Goal: Transaction & Acquisition: Purchase product/service

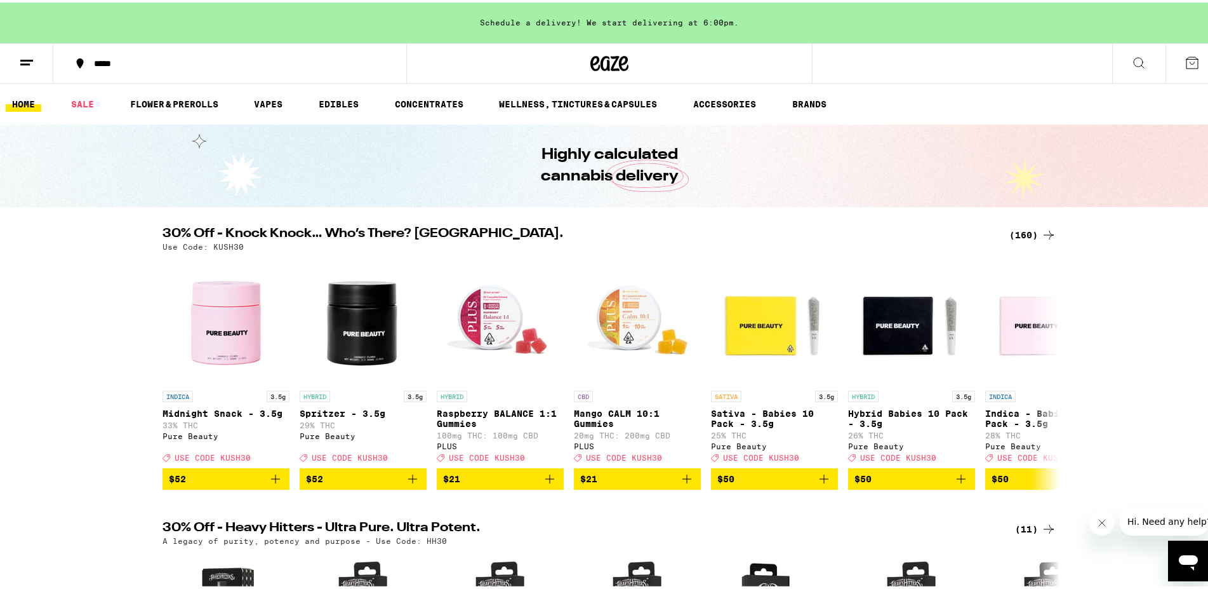
click at [119, 57] on div "*****" at bounding box center [236, 61] width 297 height 9
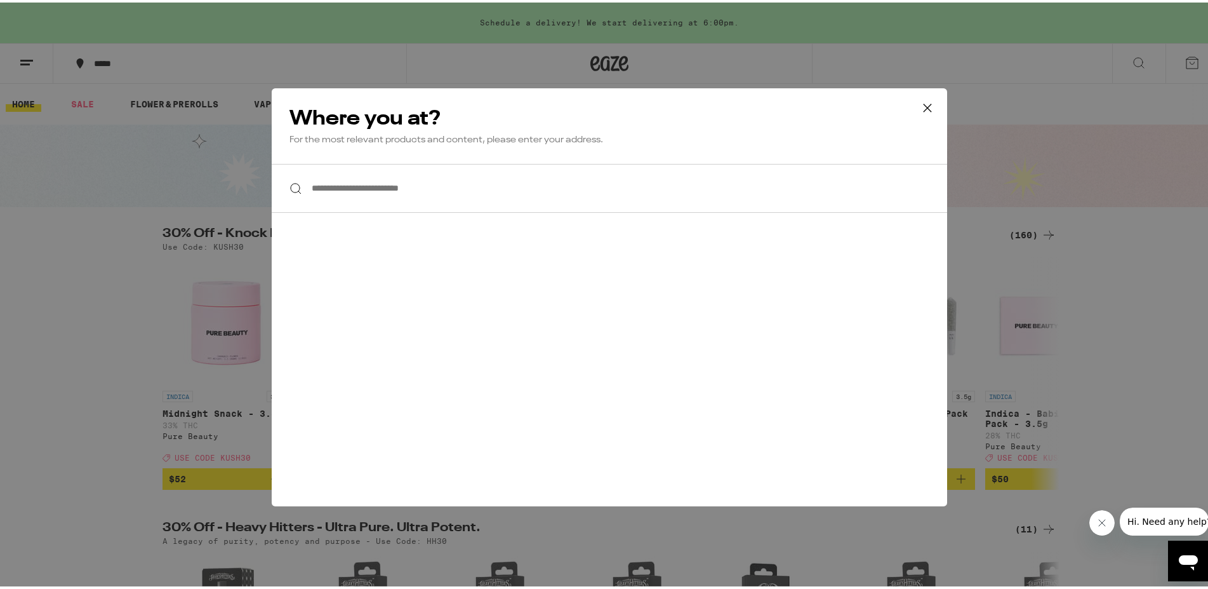
click at [408, 180] on input "**********" at bounding box center [610, 185] width 676 height 49
type input "*"
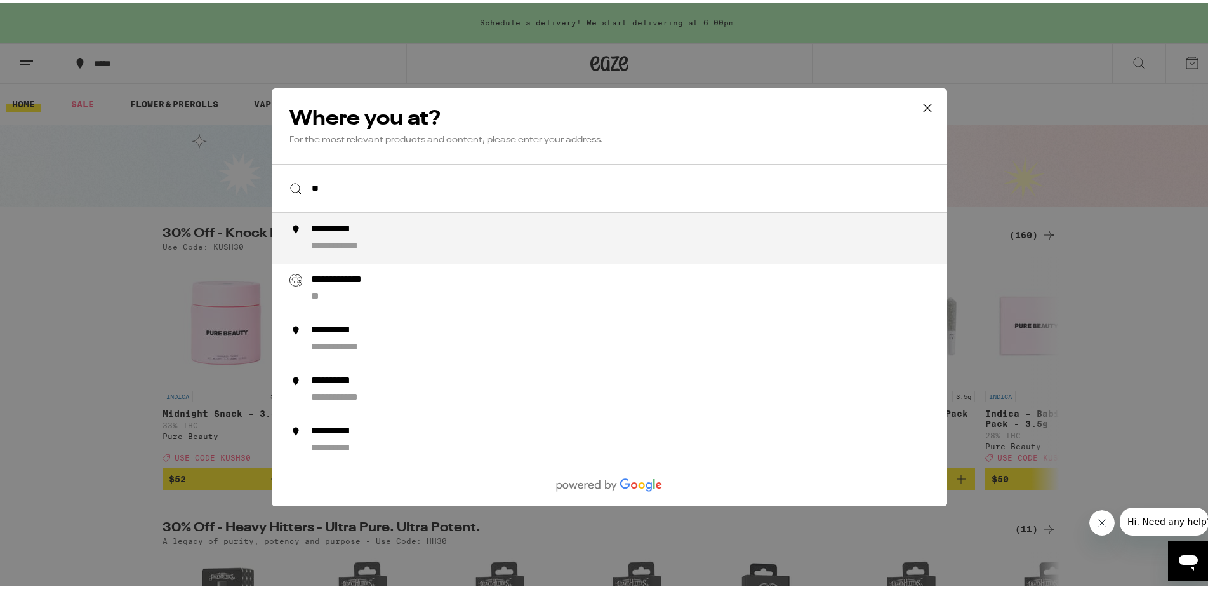
type input "*"
click at [366, 244] on div "**********" at bounding box center [350, 243] width 79 height 13
type input "**********"
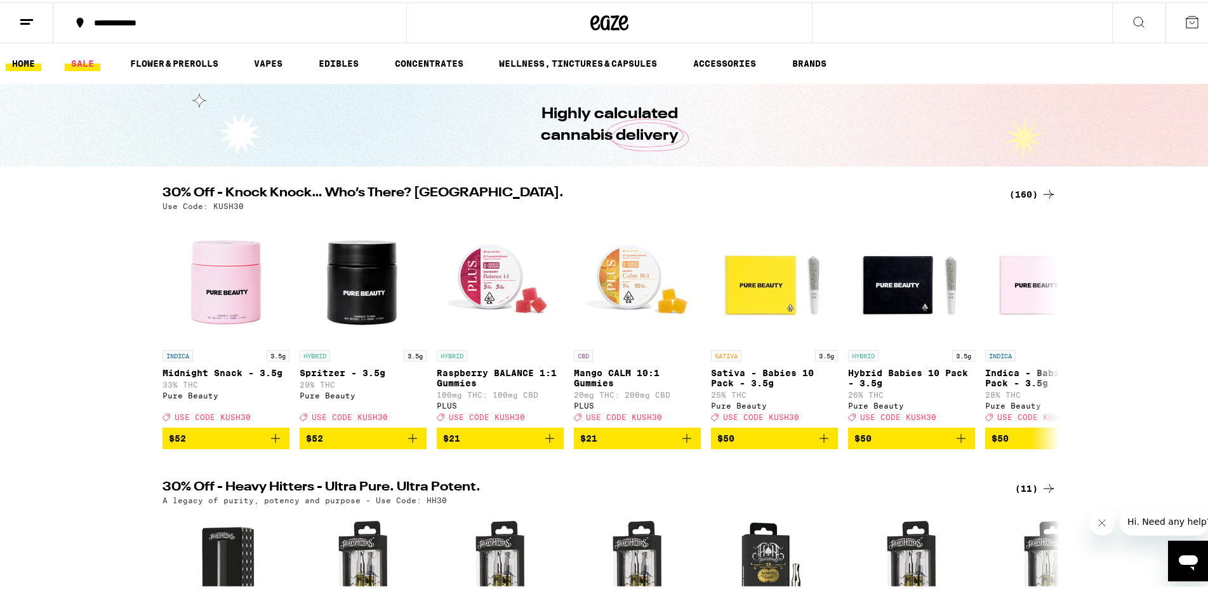
click at [91, 60] on link "SALE" at bounding box center [83, 60] width 36 height 15
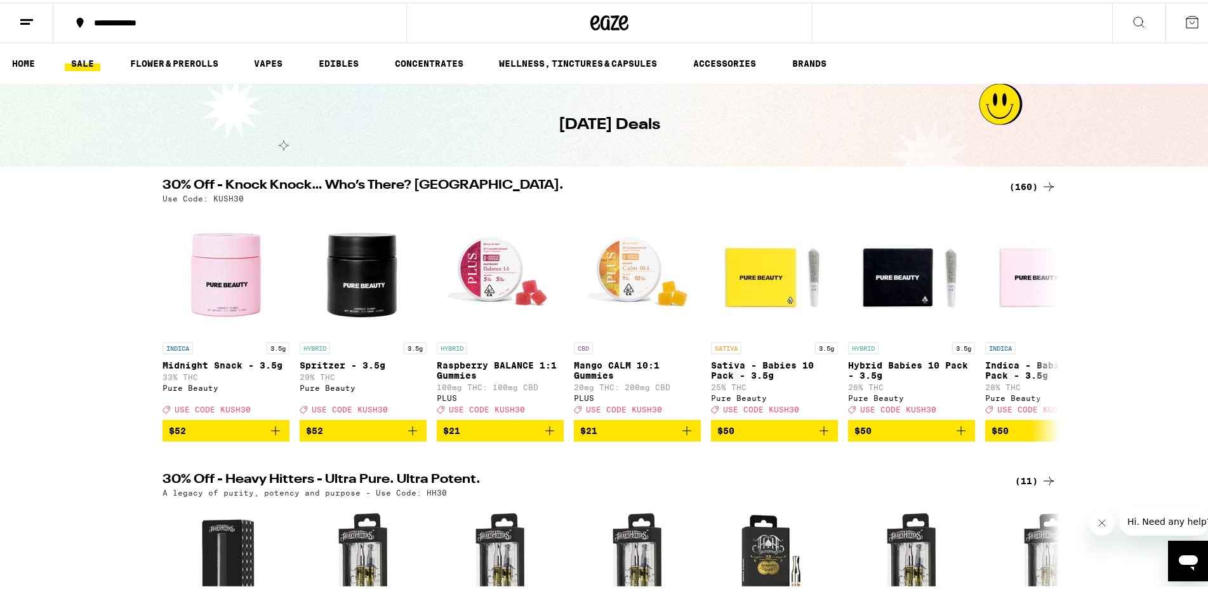
click at [1014, 182] on div "(160)" at bounding box center [1033, 184] width 47 height 15
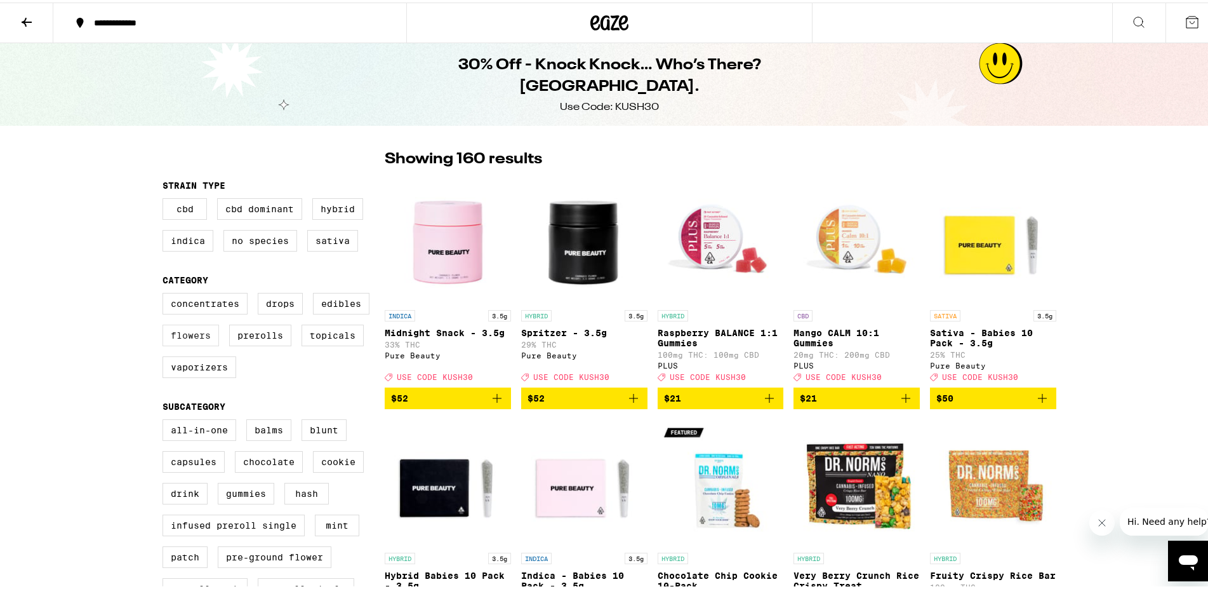
click at [210, 340] on label "Flowers" at bounding box center [191, 333] width 57 height 22
click at [166, 293] on input "Flowers" at bounding box center [165, 292] width 1 height 1
checkbox input "true"
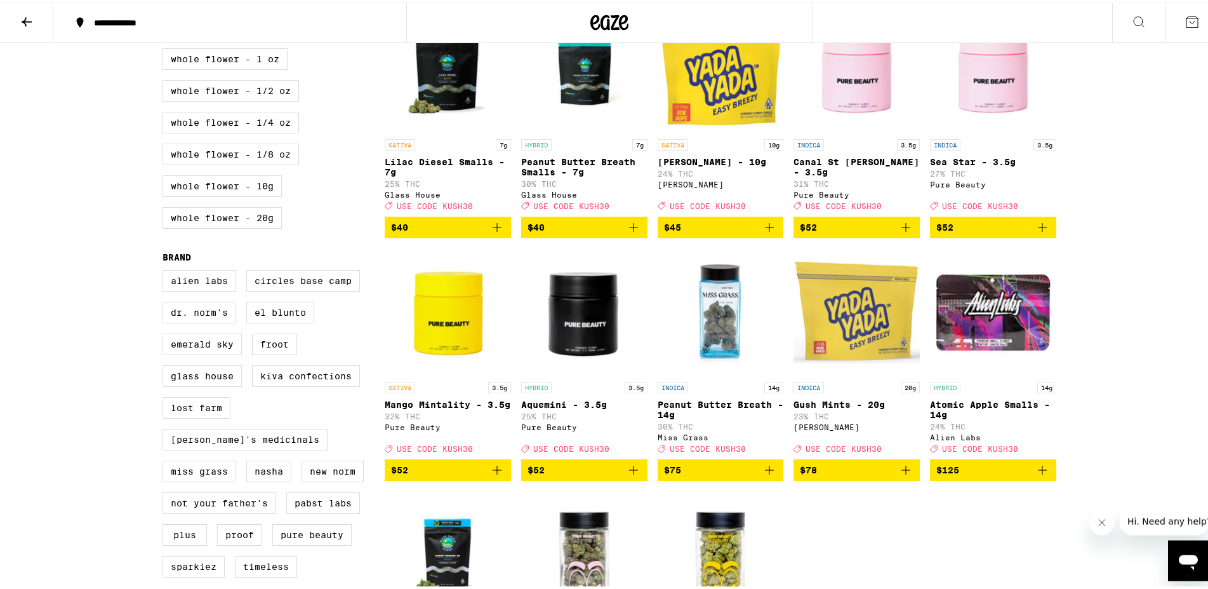
scroll to position [712, 0]
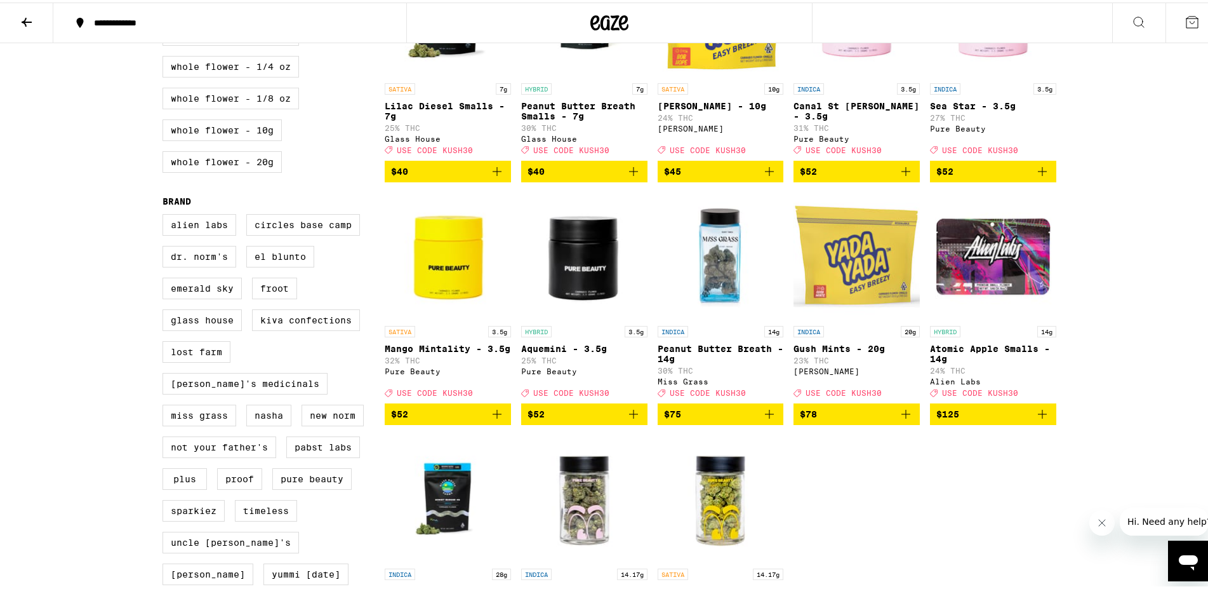
click at [902, 416] on icon "Add to bag" at bounding box center [906, 411] width 9 height 9
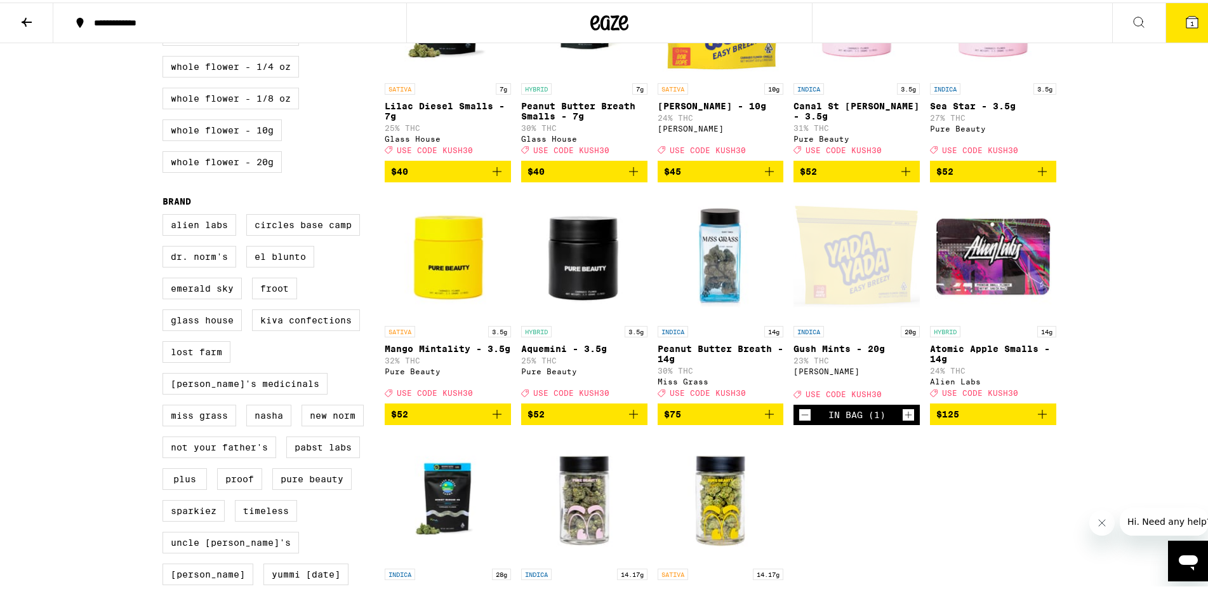
click at [1173, 30] on button "1" at bounding box center [1192, 20] width 53 height 39
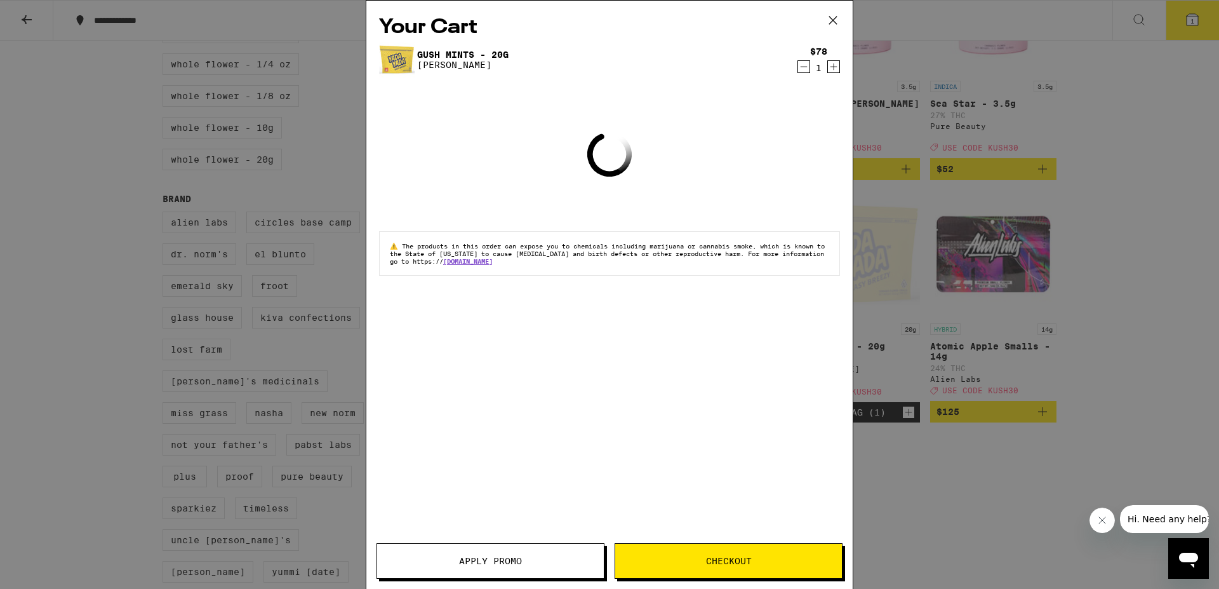
click at [502, 562] on span "Apply Promo" at bounding box center [490, 560] width 63 height 9
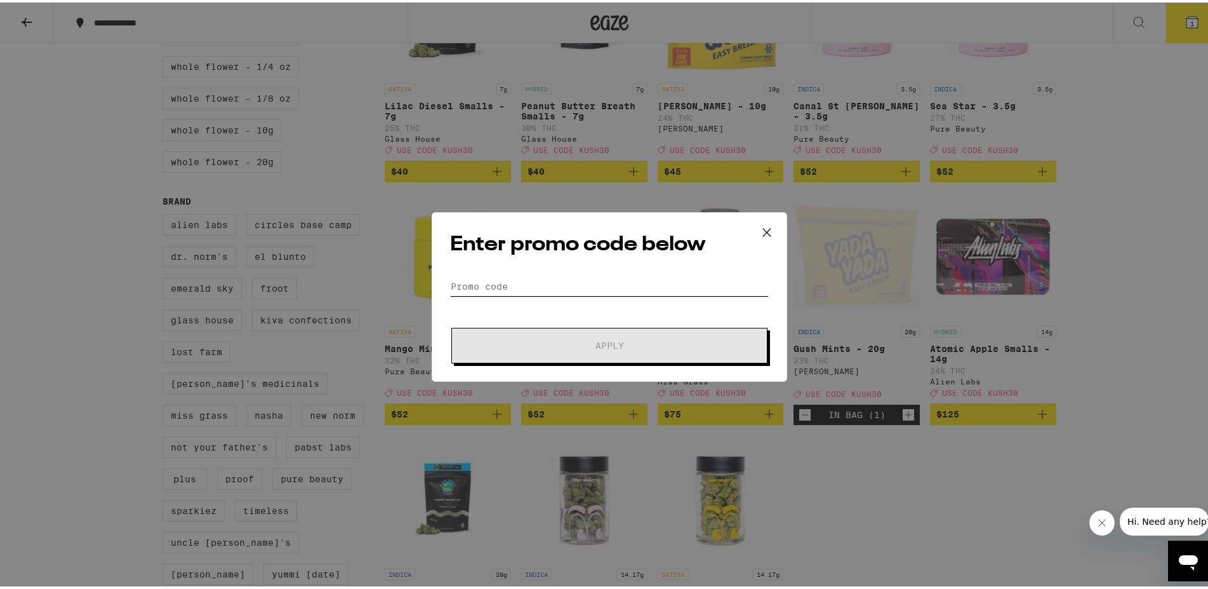
click at [529, 286] on input "Promo Code" at bounding box center [609, 283] width 319 height 19
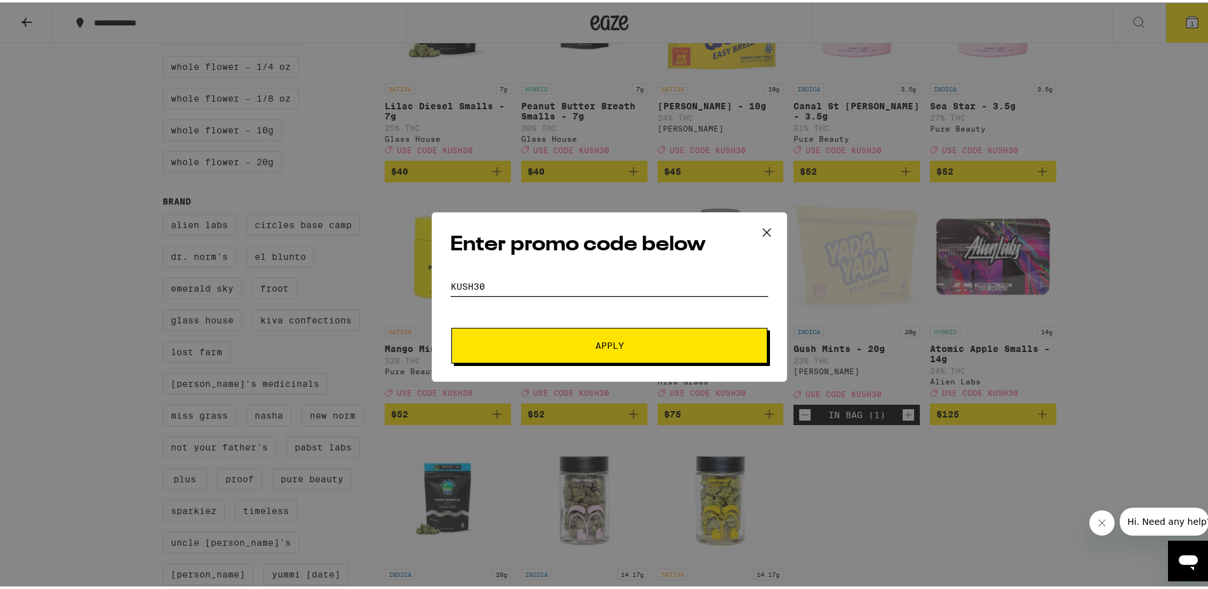
type input "kush30"
click at [451, 325] on button "Apply" at bounding box center [609, 343] width 316 height 36
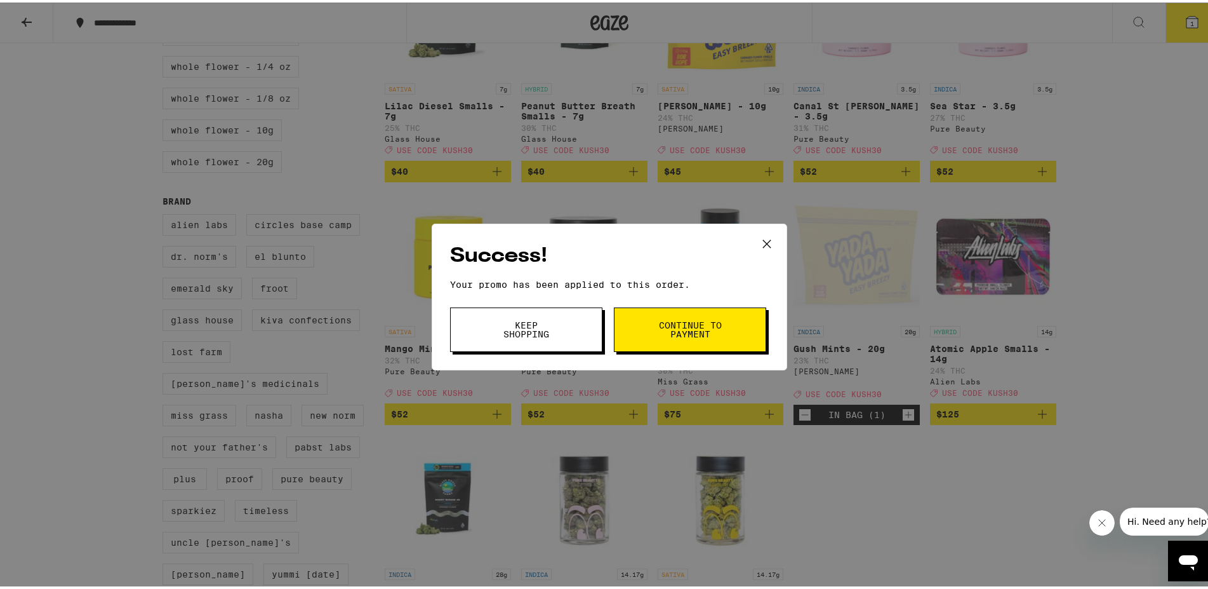
click at [695, 324] on span "Continue to payment" at bounding box center [690, 327] width 65 height 18
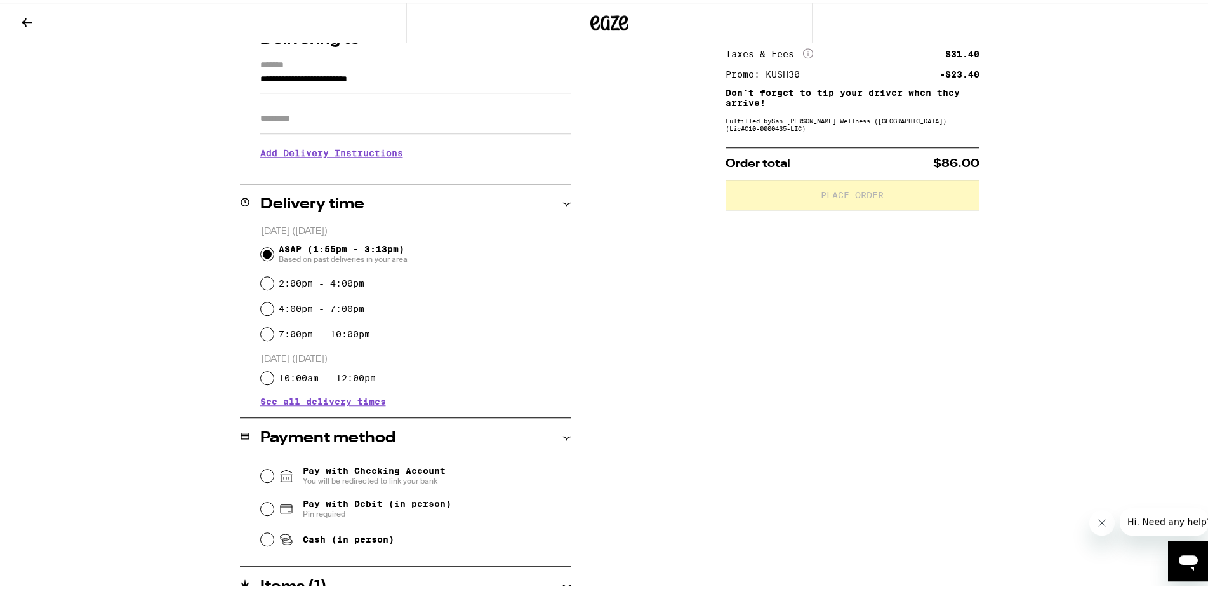
scroll to position [234, 0]
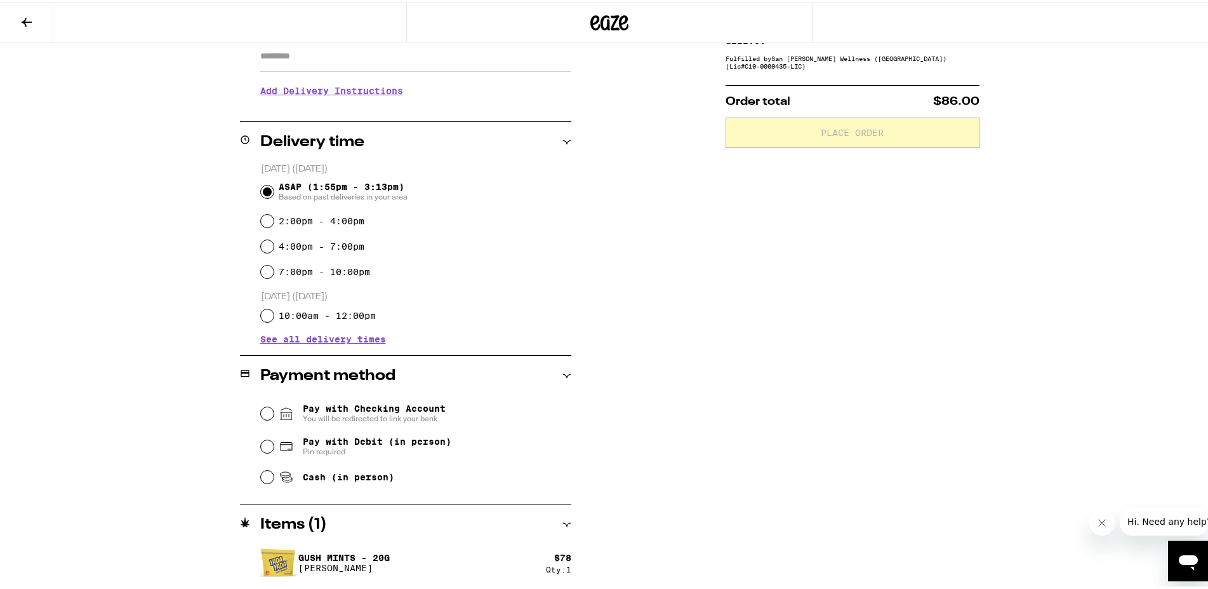
click at [358, 443] on span "Pay with Debit (in person)" at bounding box center [377, 439] width 149 height 10
click at [274, 443] on input "Pay with Debit (in person) Pin required" at bounding box center [267, 444] width 13 height 13
radio input "true"
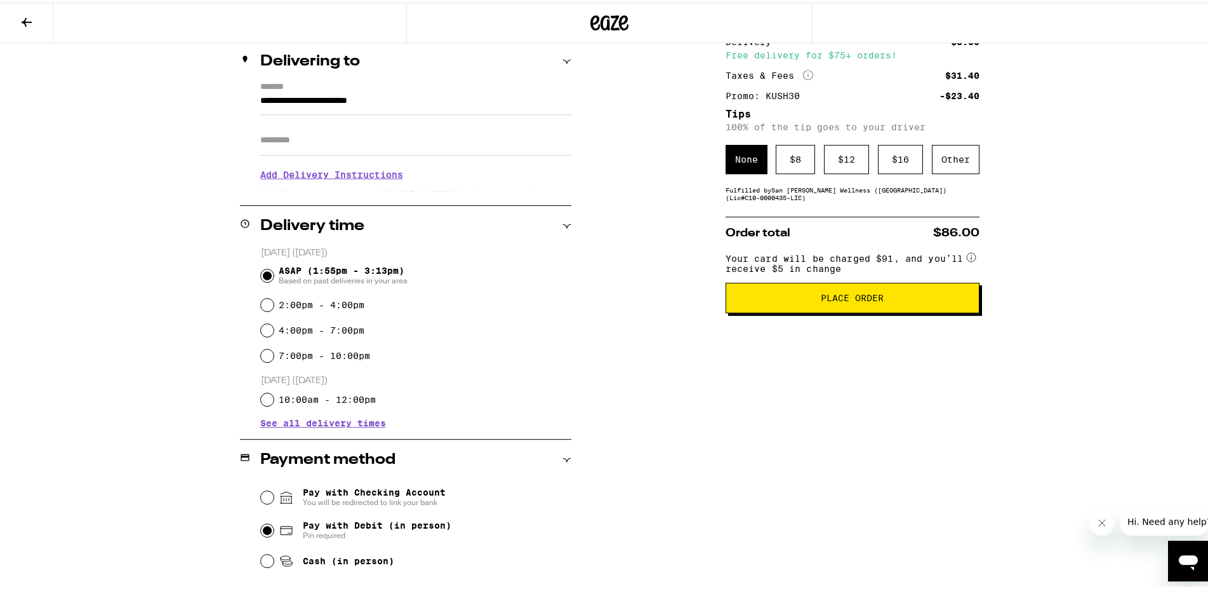
scroll to position [0, 0]
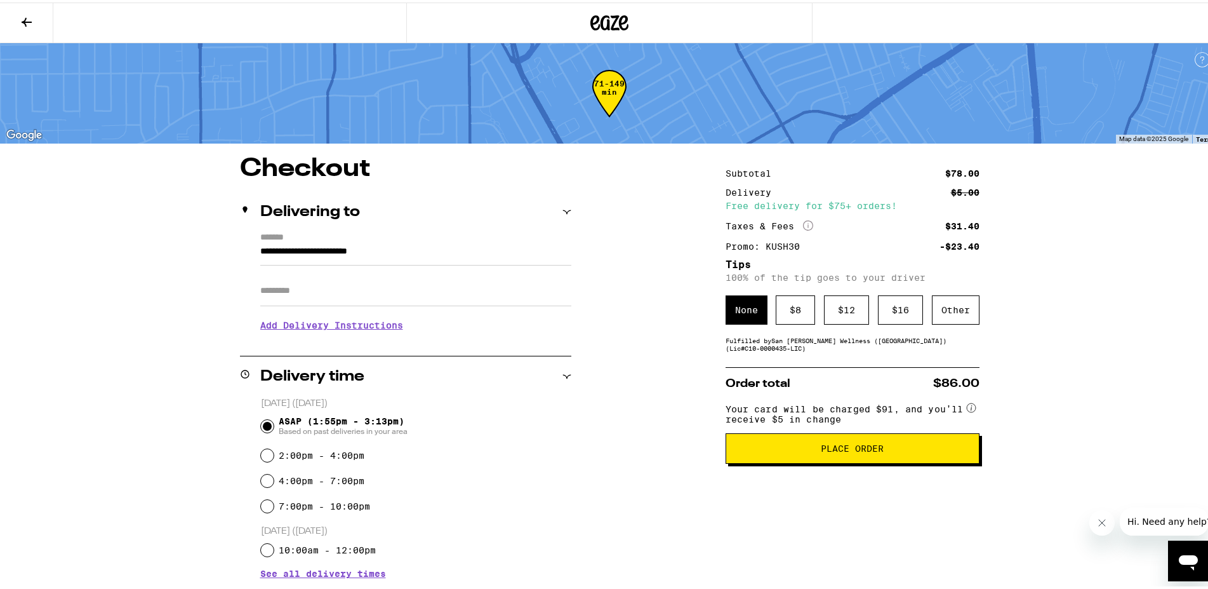
click at [832, 450] on span "Place Order" at bounding box center [852, 445] width 63 height 9
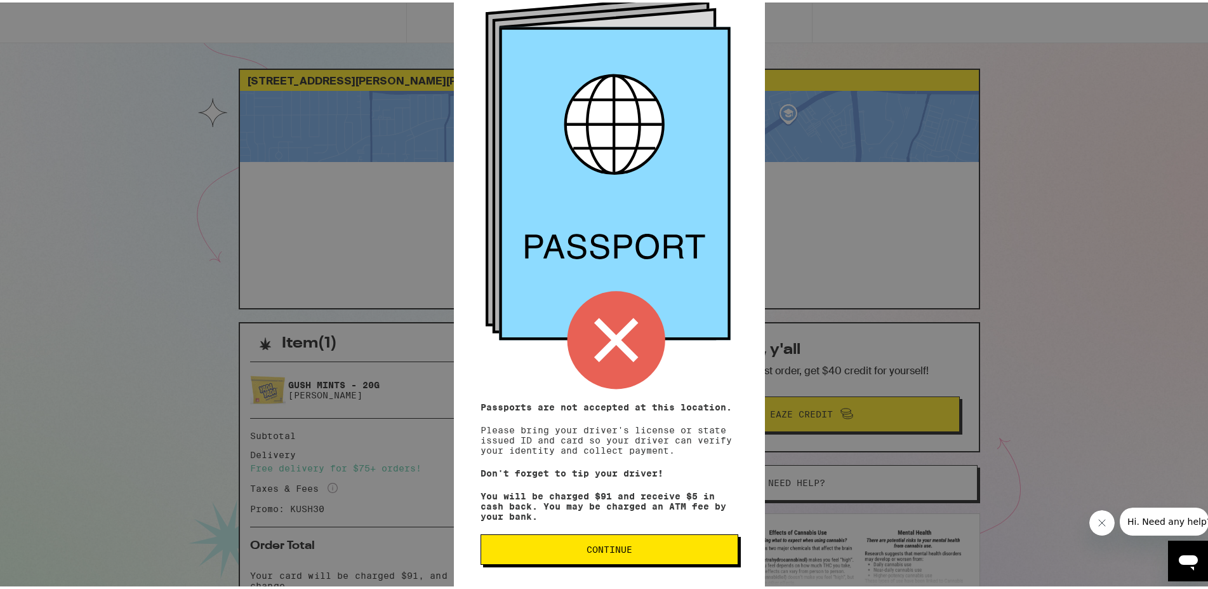
scroll to position [81, 0]
click at [636, 545] on span "Continue" at bounding box center [610, 546] width 236 height 9
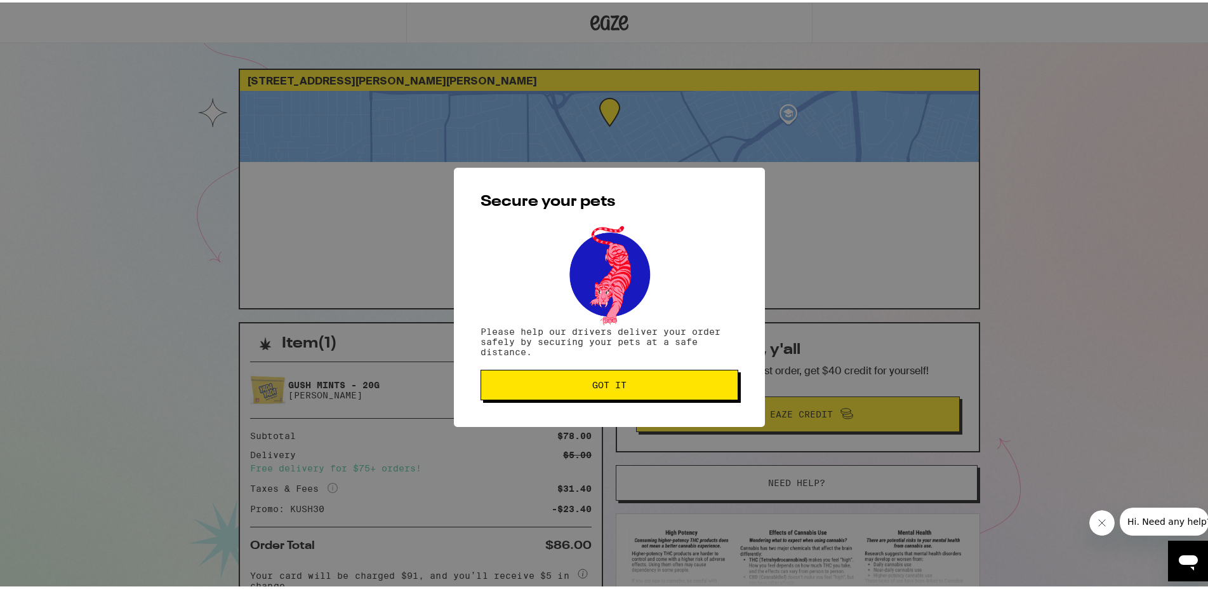
scroll to position [0, 0]
click at [679, 378] on button "Got it" at bounding box center [610, 382] width 258 height 30
